Goal: Information Seeking & Learning: Understand process/instructions

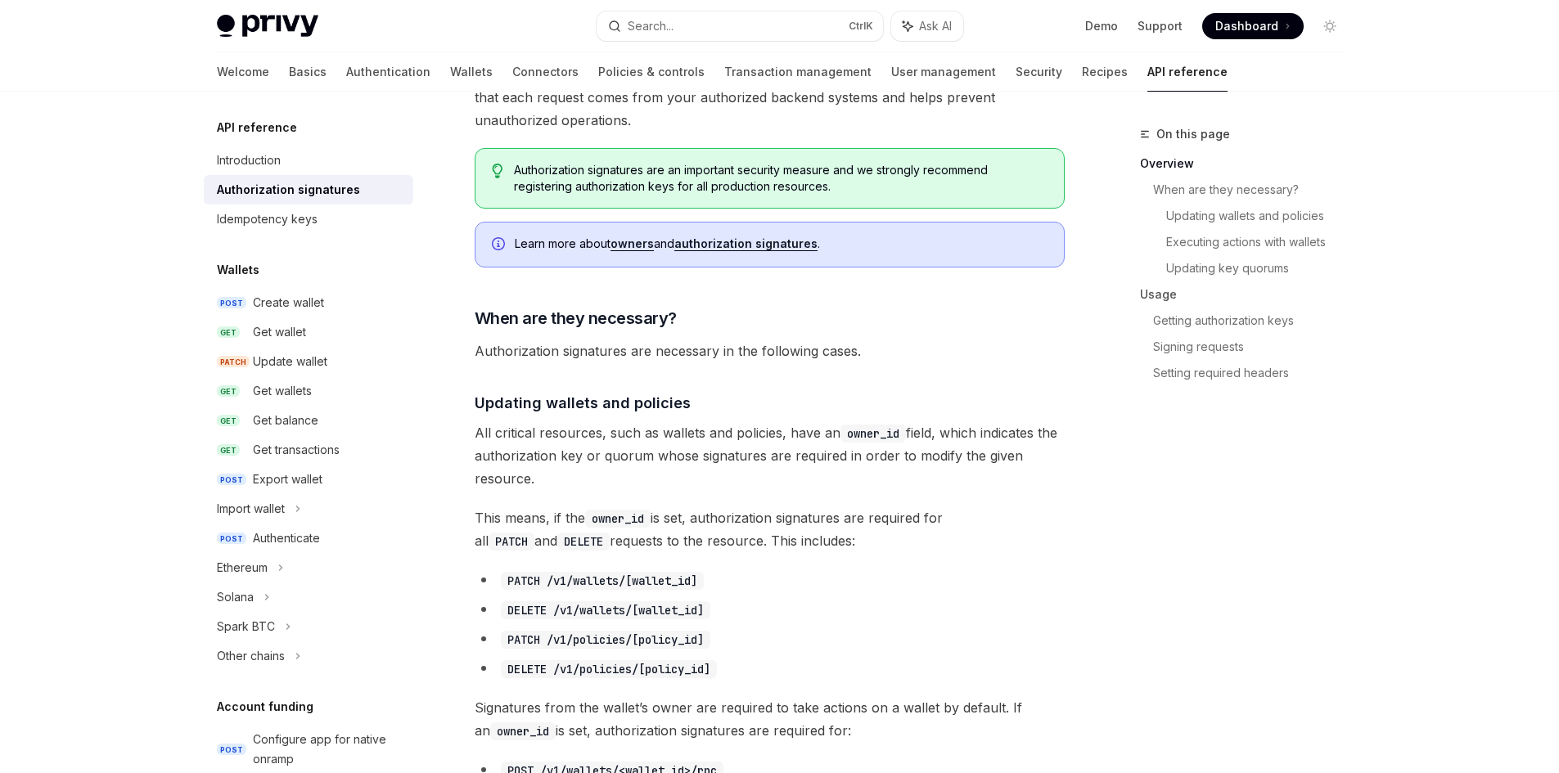
scroll to position [366, 0]
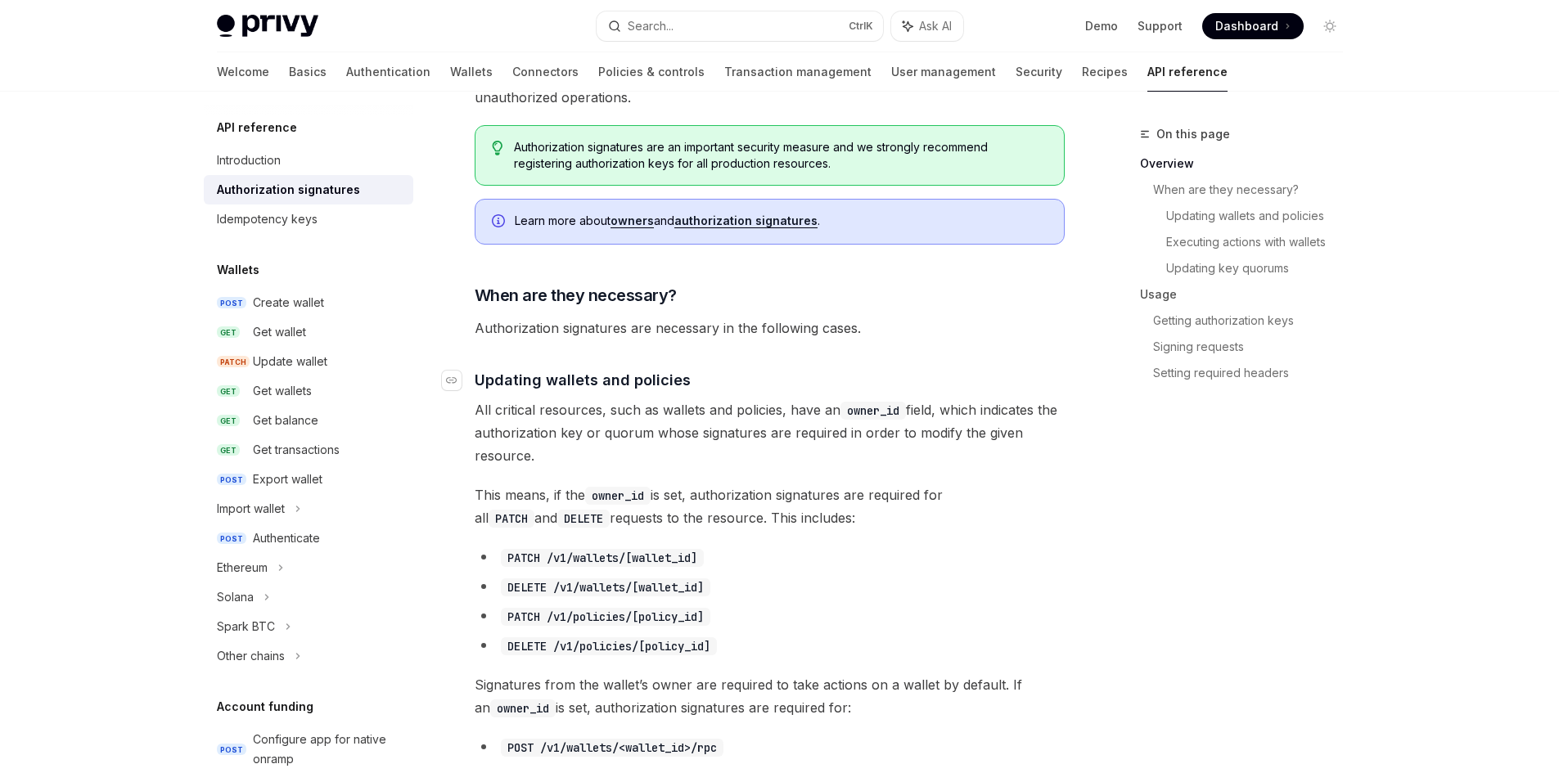
click at [629, 381] on span "Updating wallets and policies" at bounding box center [583, 380] width 216 height 22
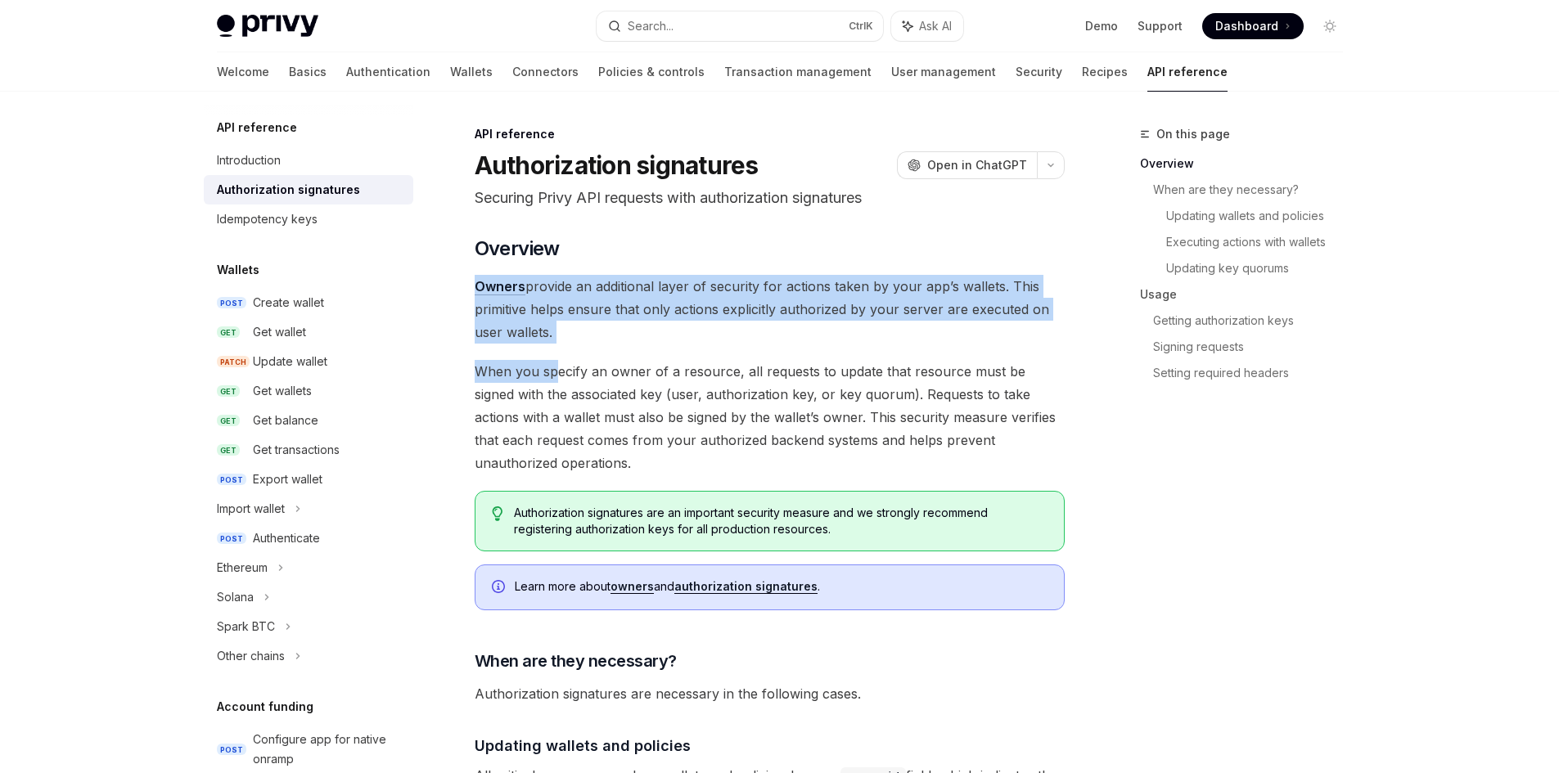
drag, startPoint x: 557, startPoint y: 348, endPoint x: 464, endPoint y: 285, distance: 111.9
click at [578, 317] on span "Owners provide an additional layer of security for actions taken by your app’s …" at bounding box center [770, 309] width 590 height 69
click at [548, 343] on span "Owners provide an additional layer of security for actions taken by your app’s …" at bounding box center [770, 309] width 590 height 69
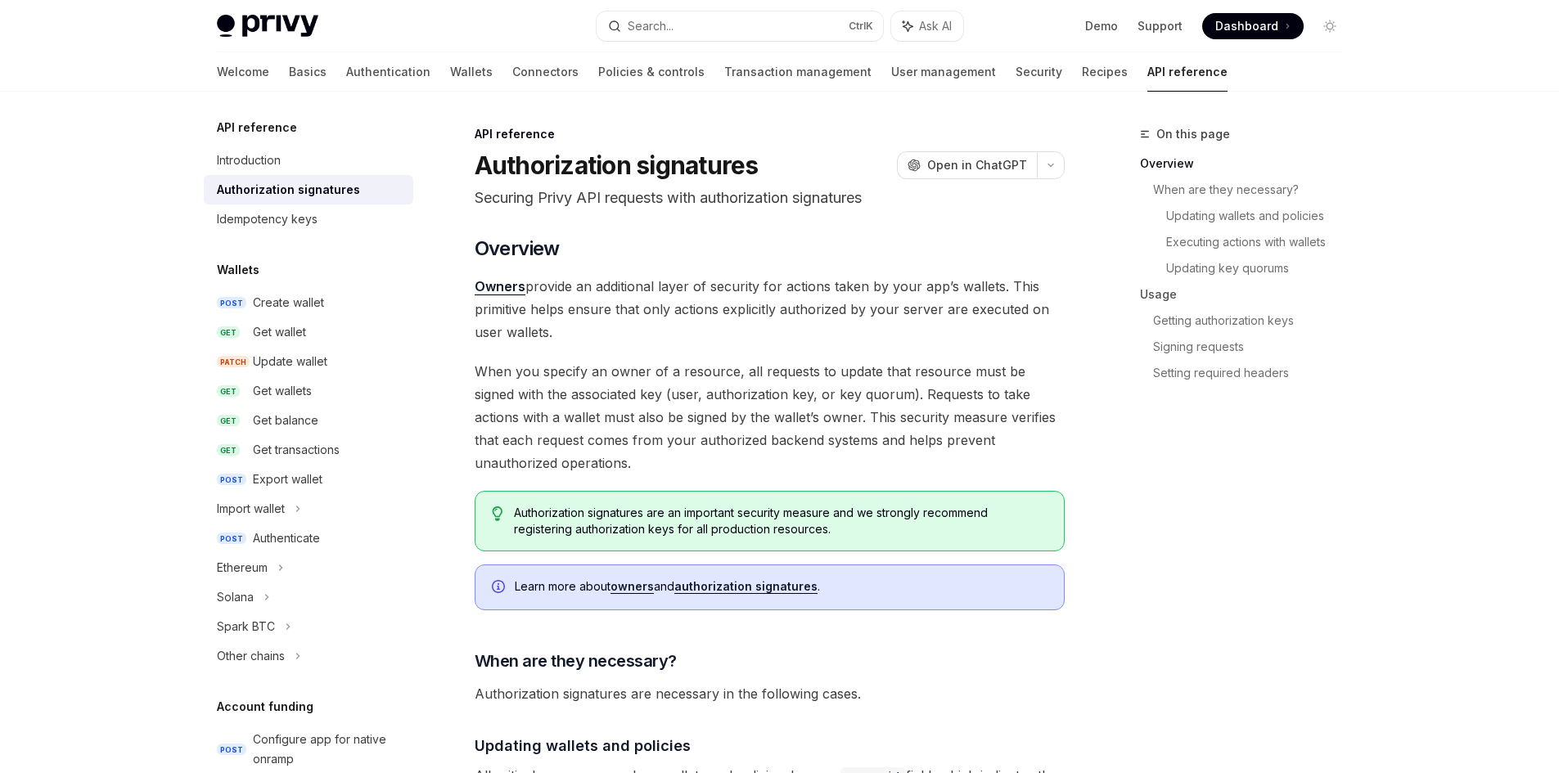
drag, startPoint x: 558, startPoint y: 332, endPoint x: 471, endPoint y: 280, distance: 102.0
click at [266, 539] on div "Authenticate" at bounding box center [286, 539] width 67 height 20
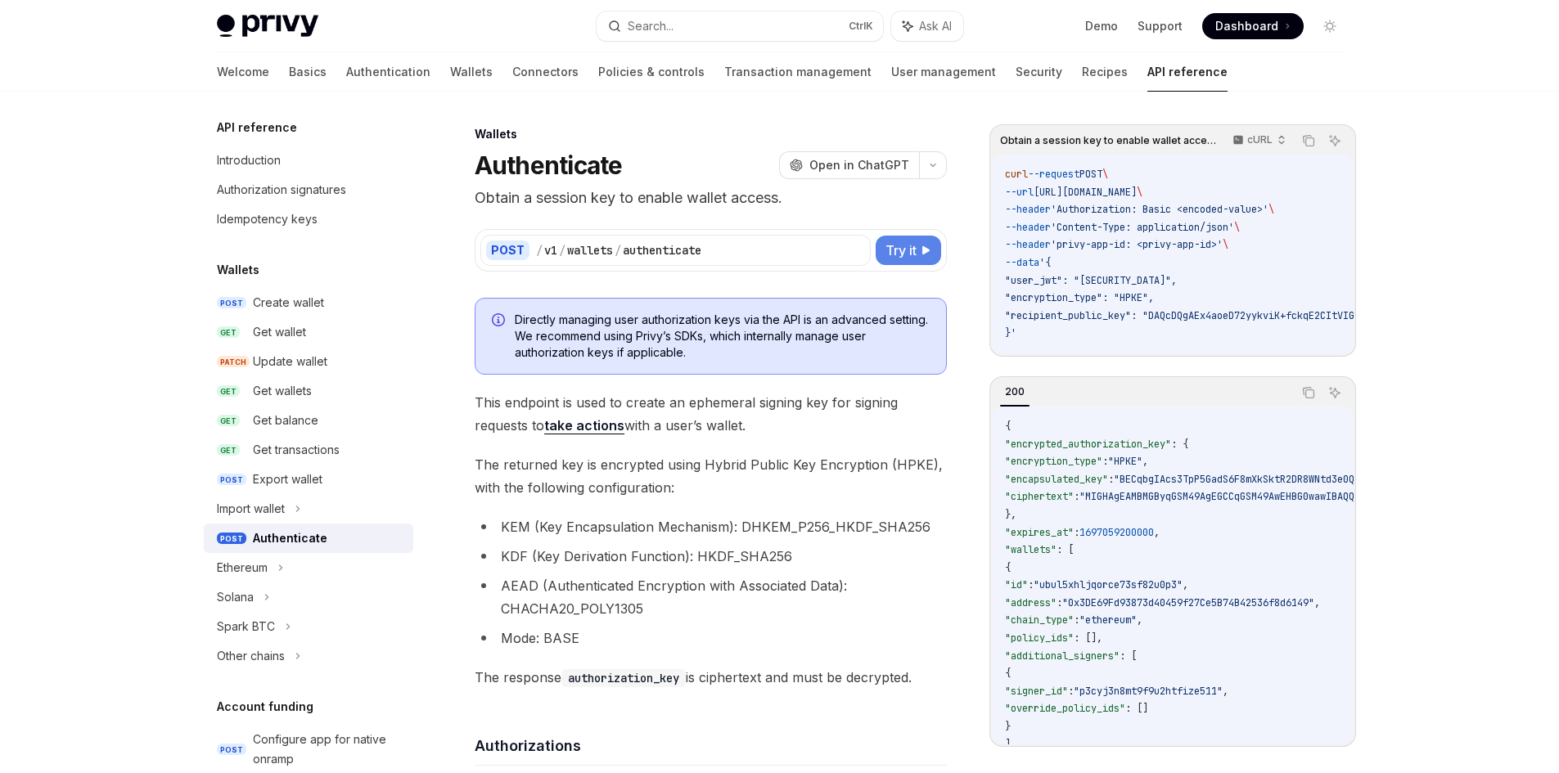
click at [932, 237] on button "Try it" at bounding box center [908, 250] width 65 height 29
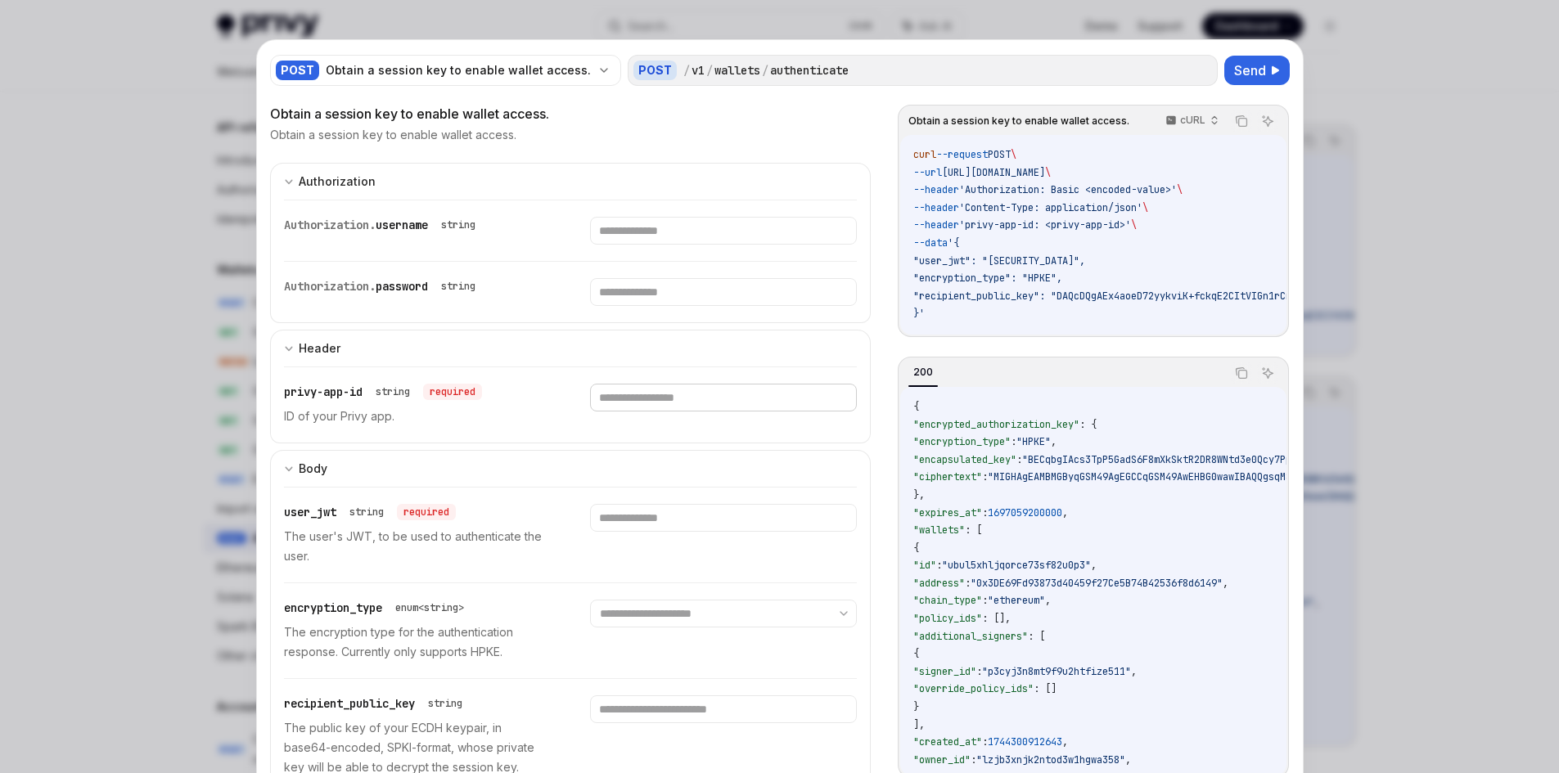
click at [727, 245] on input "text" at bounding box center [723, 231] width 267 height 28
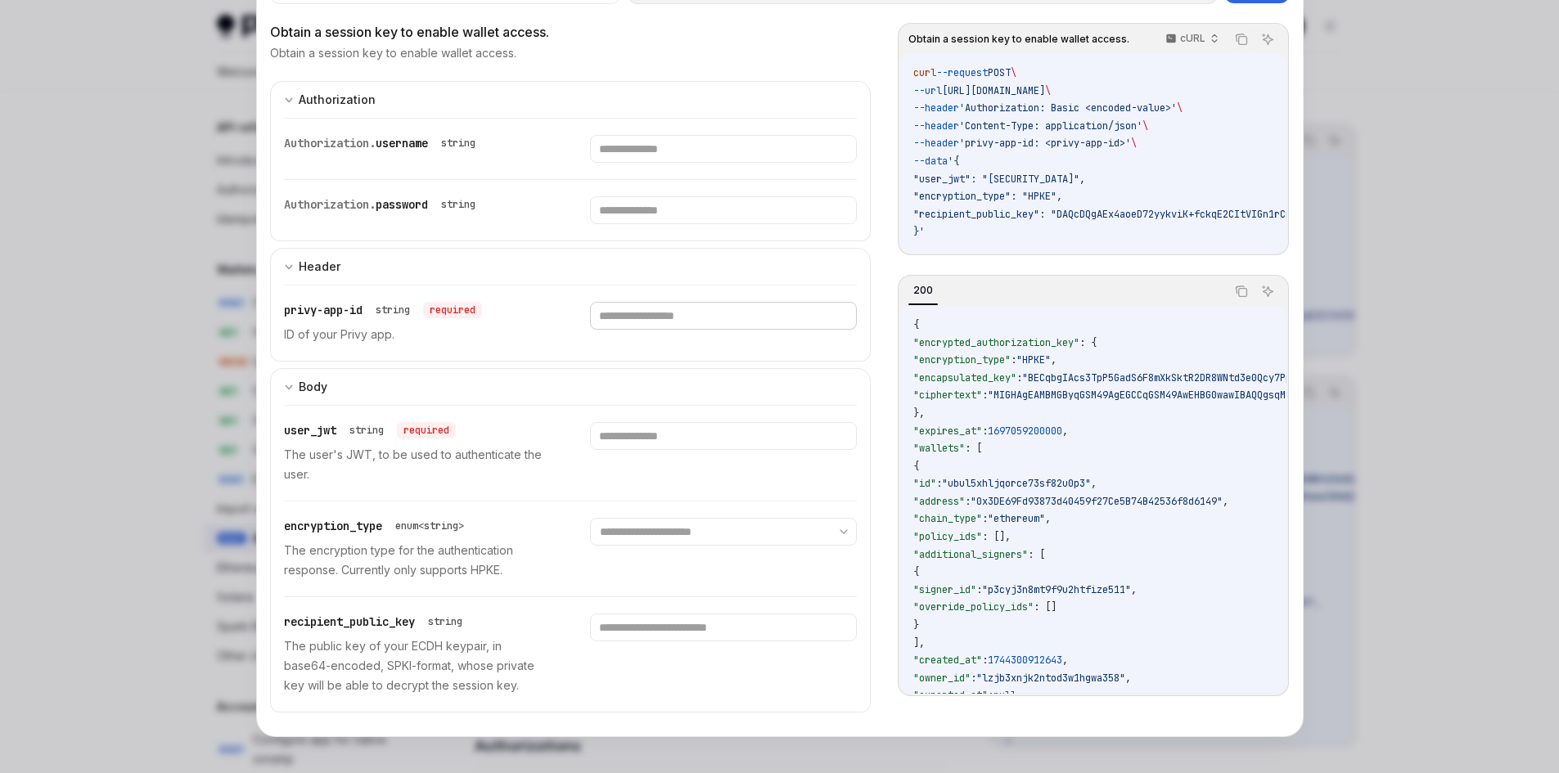
scroll to position [85, 0]
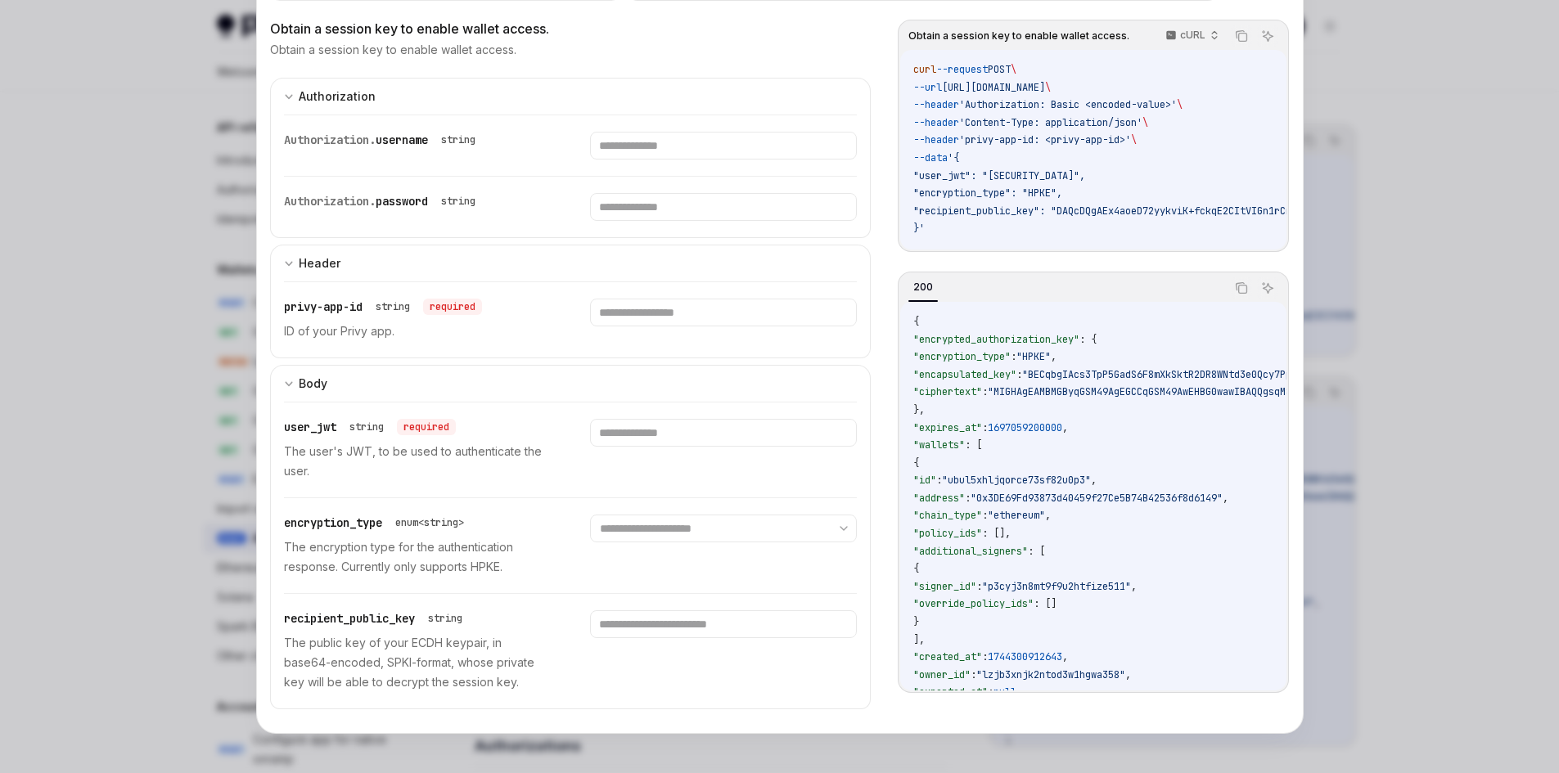
click at [50, 297] on div at bounding box center [779, 386] width 1559 height 773
type textarea "*"
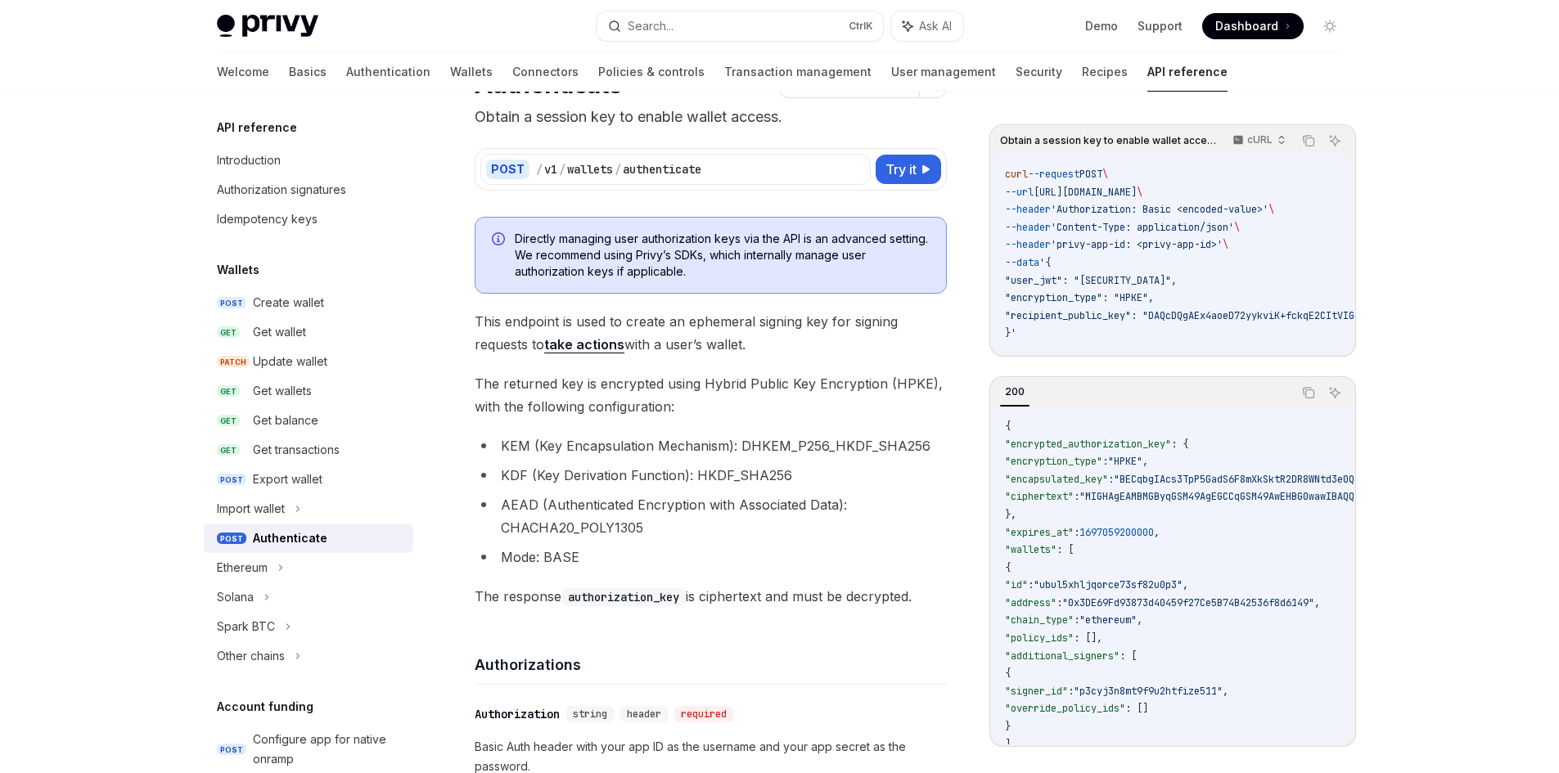
scroll to position [82, 0]
click at [1372, 79] on div "Welcome Basics Authentication Wallets Connectors Policies & controls Transactio…" at bounding box center [780, 71] width 1205 height 39
